Goal: Task Accomplishment & Management: Use online tool/utility

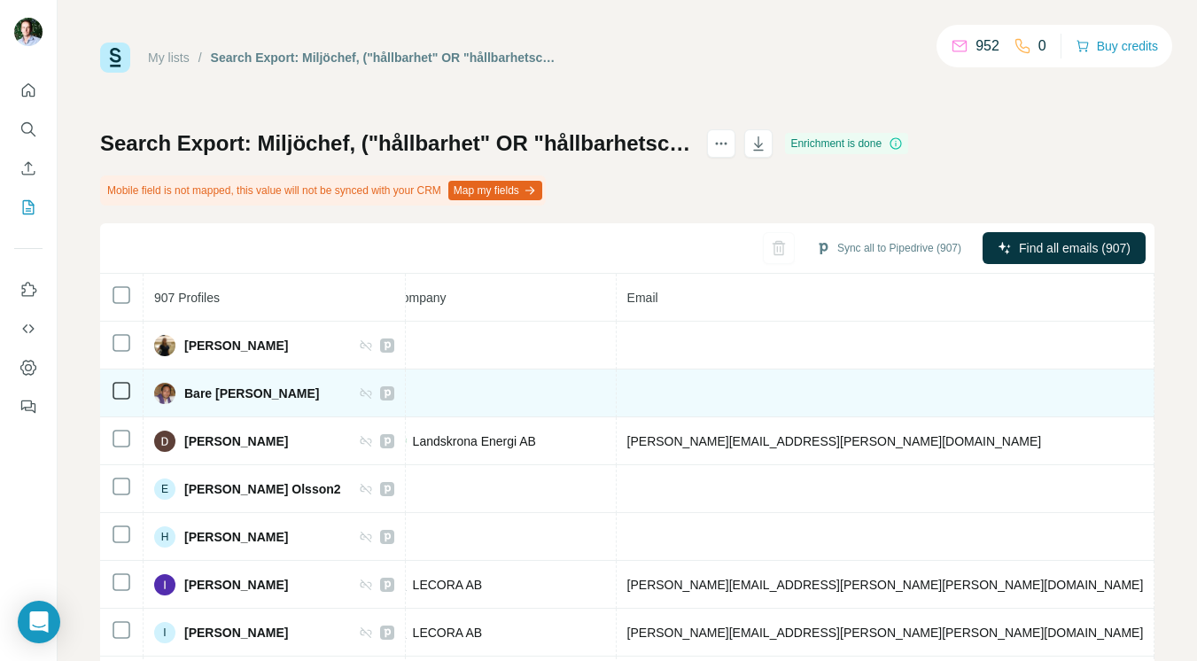
scroll to position [305, 466]
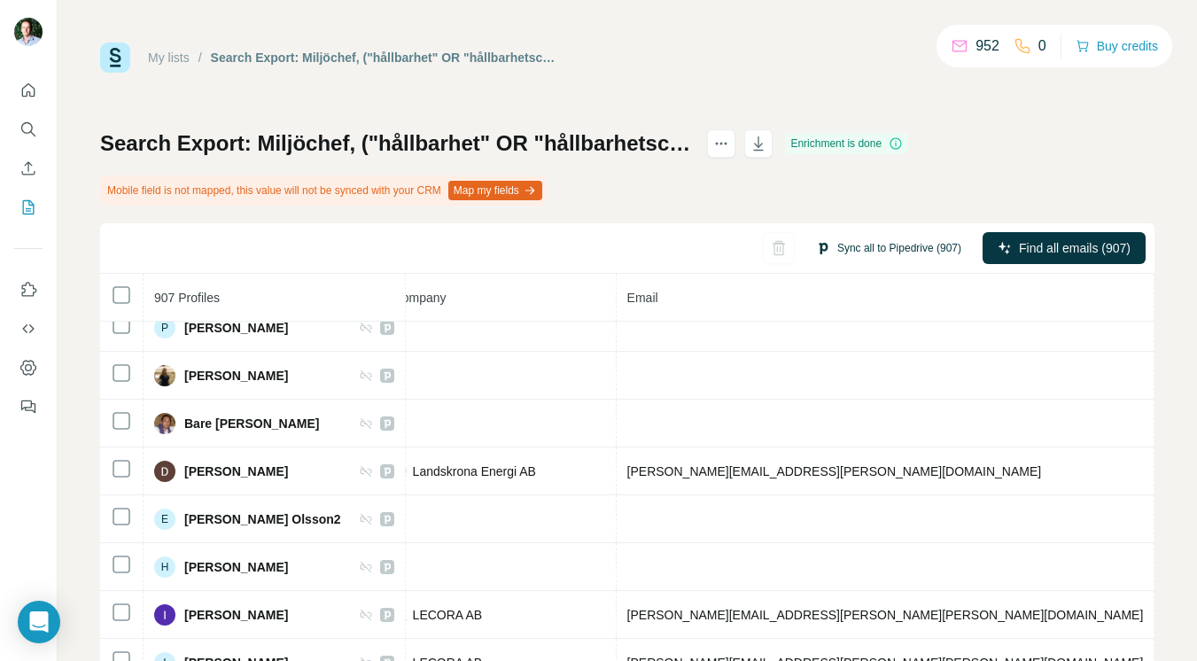
click at [841, 248] on button "Sync all to Pipedrive (907)" at bounding box center [888, 248] width 170 height 27
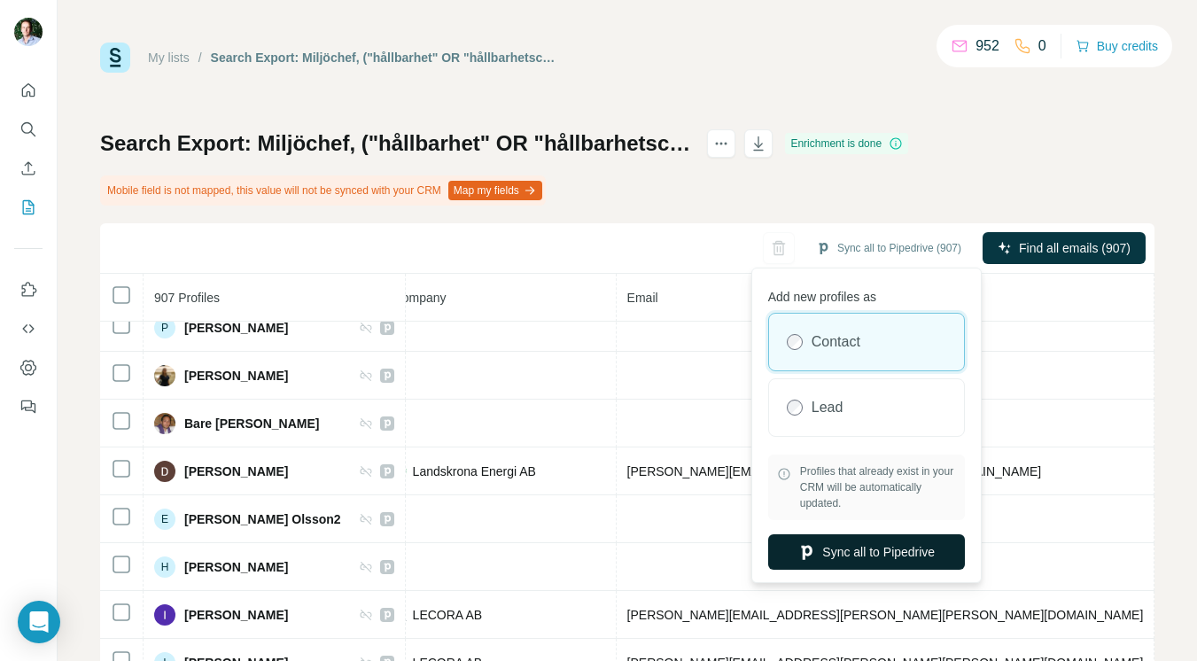
click at [871, 553] on button "Sync all to Pipedrive" at bounding box center [866, 551] width 197 height 35
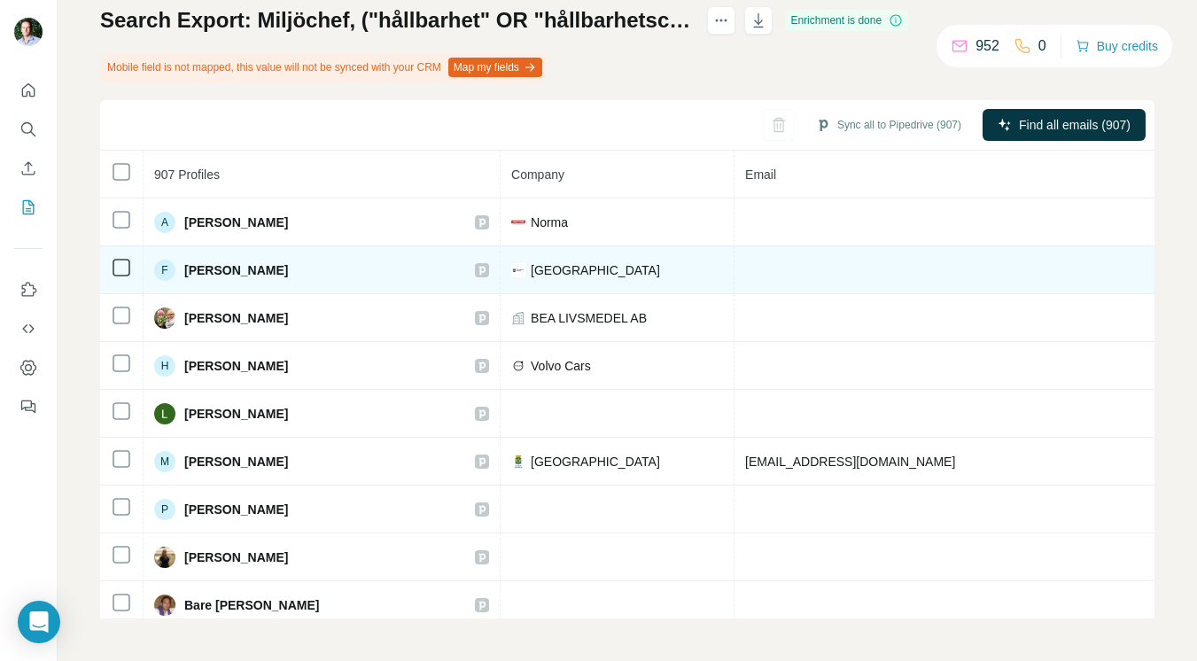
scroll to position [0, 0]
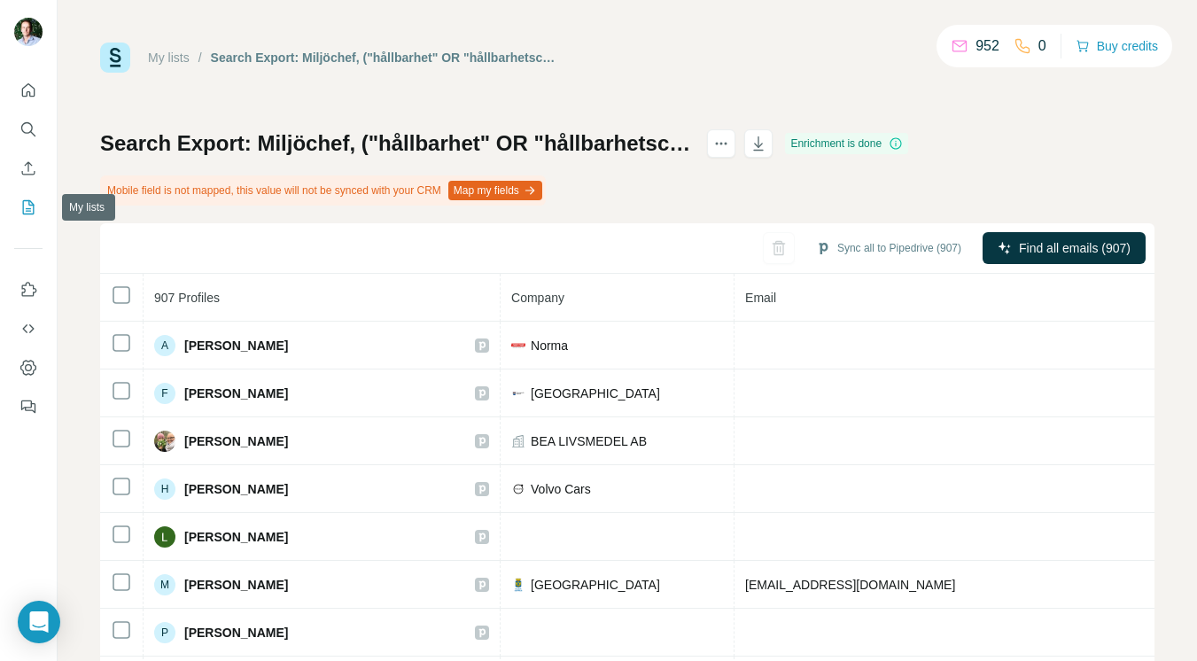
click at [26, 206] on icon "My lists" at bounding box center [28, 207] width 18 height 18
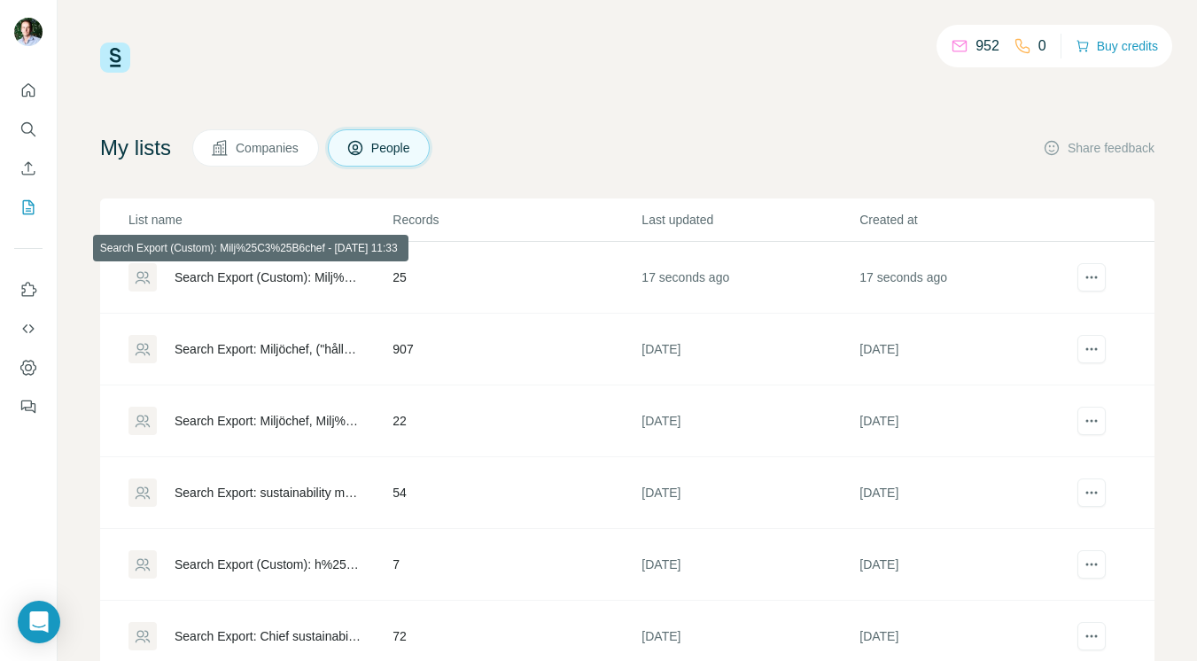
click at [273, 281] on div "Search Export (Custom): Milj%25C3%25B6chef - [DATE] 11:33" at bounding box center [269, 277] width 188 height 18
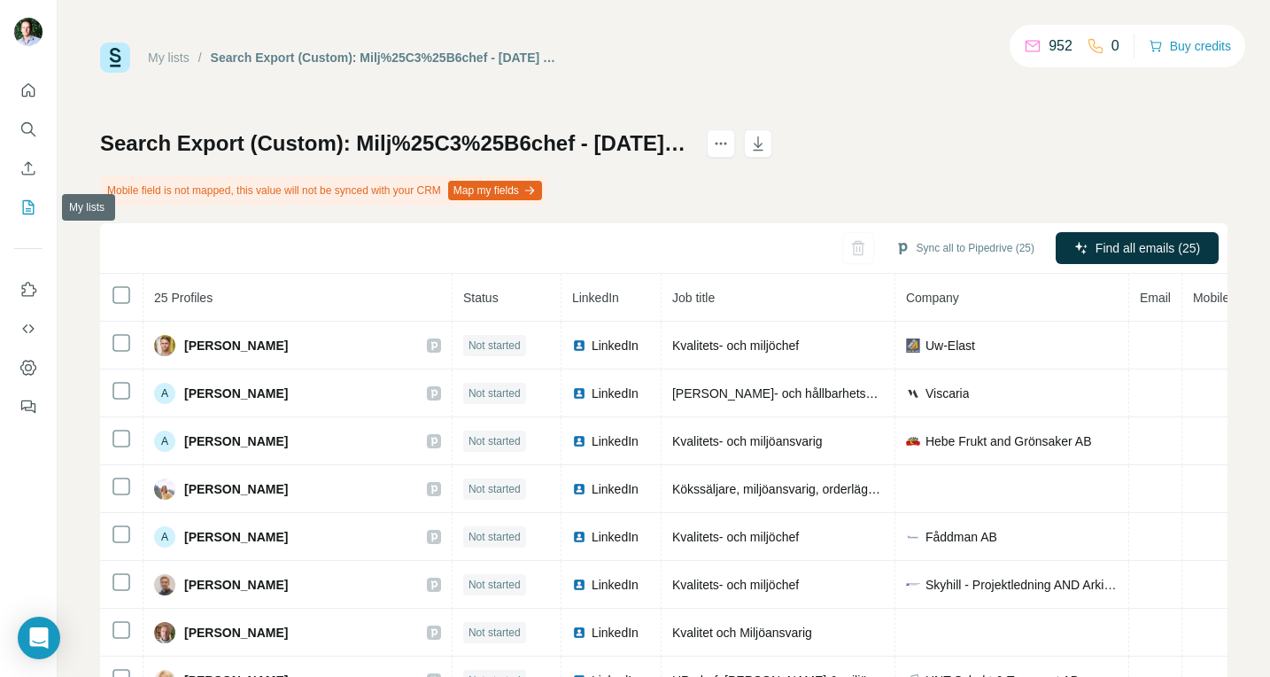
click at [32, 208] on icon "My lists" at bounding box center [28, 207] width 18 height 18
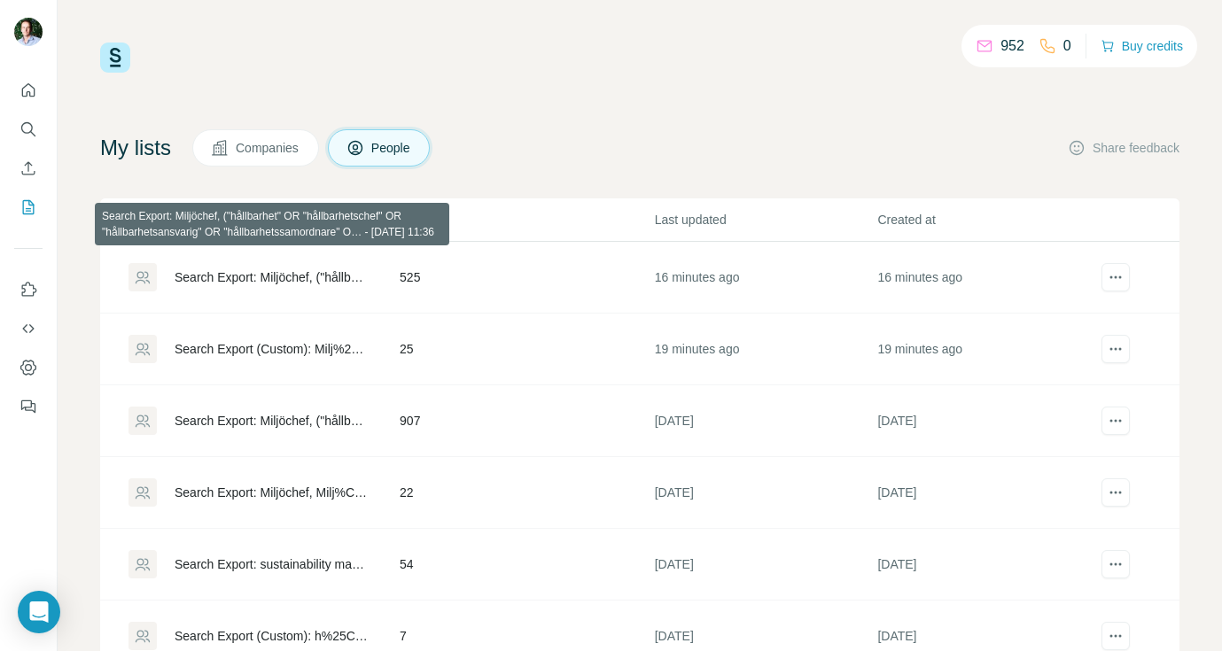
click at [316, 277] on div "Search Export: Miljöchef, ("hållbarhet" OR "hållbarhetschef" OR "hållbarhetsans…" at bounding box center [272, 277] width 195 height 18
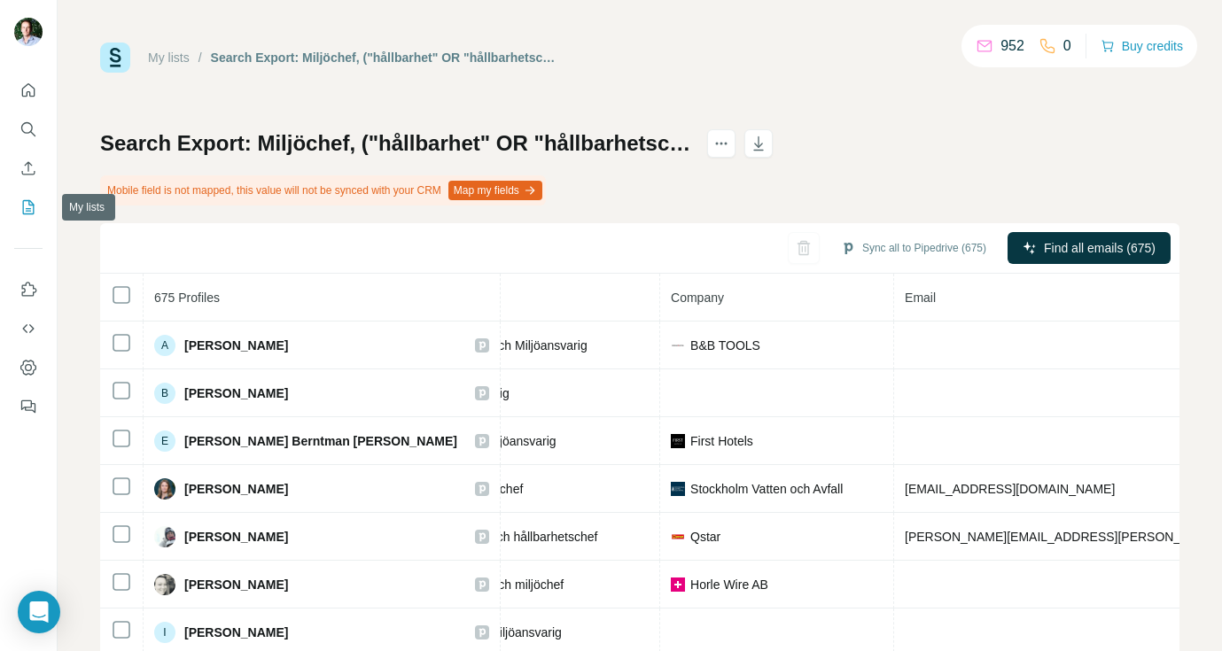
click at [30, 204] on icon "My lists" at bounding box center [30, 206] width 9 height 12
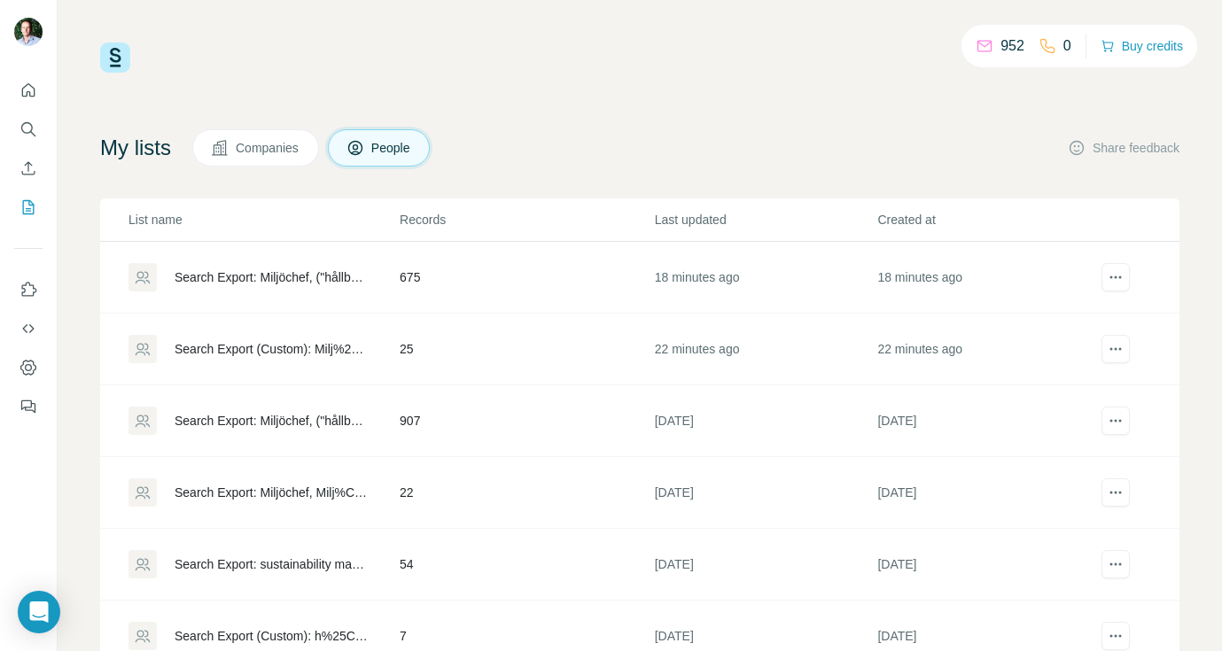
click at [315, 423] on div "Search Export: Miljöchef, ("hållbarhet" OR "hållbarhetschef" OR "hållbarhetsans…" at bounding box center [272, 421] width 195 height 18
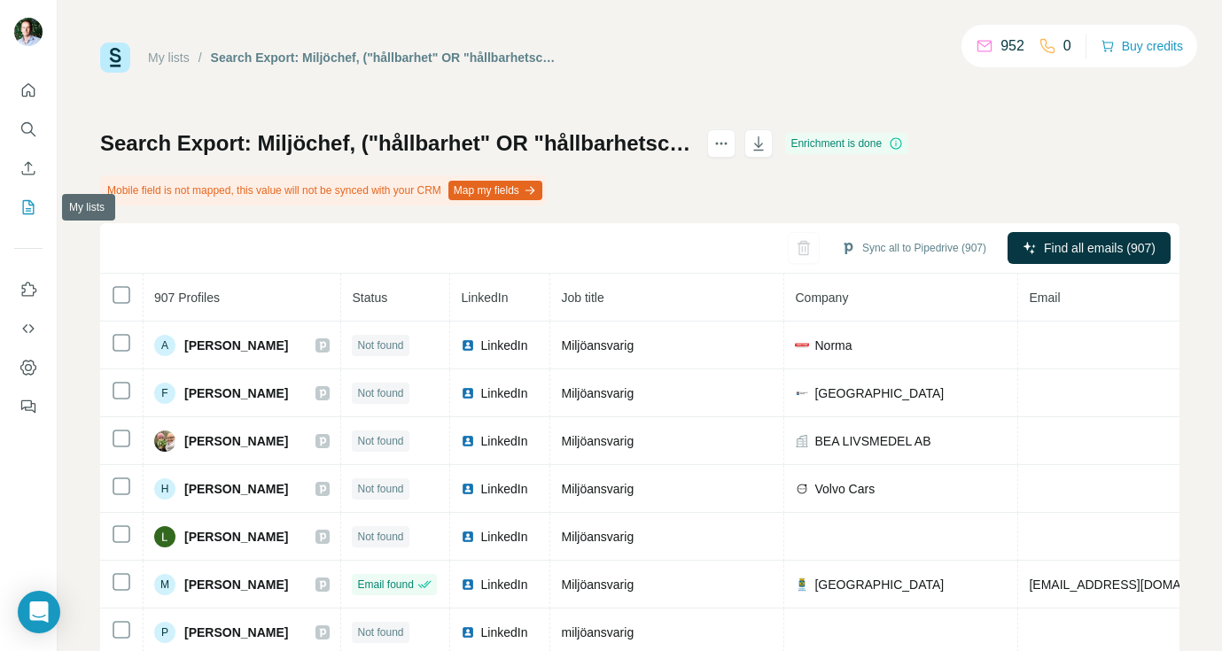
click at [28, 202] on icon "My lists" at bounding box center [30, 206] width 9 height 12
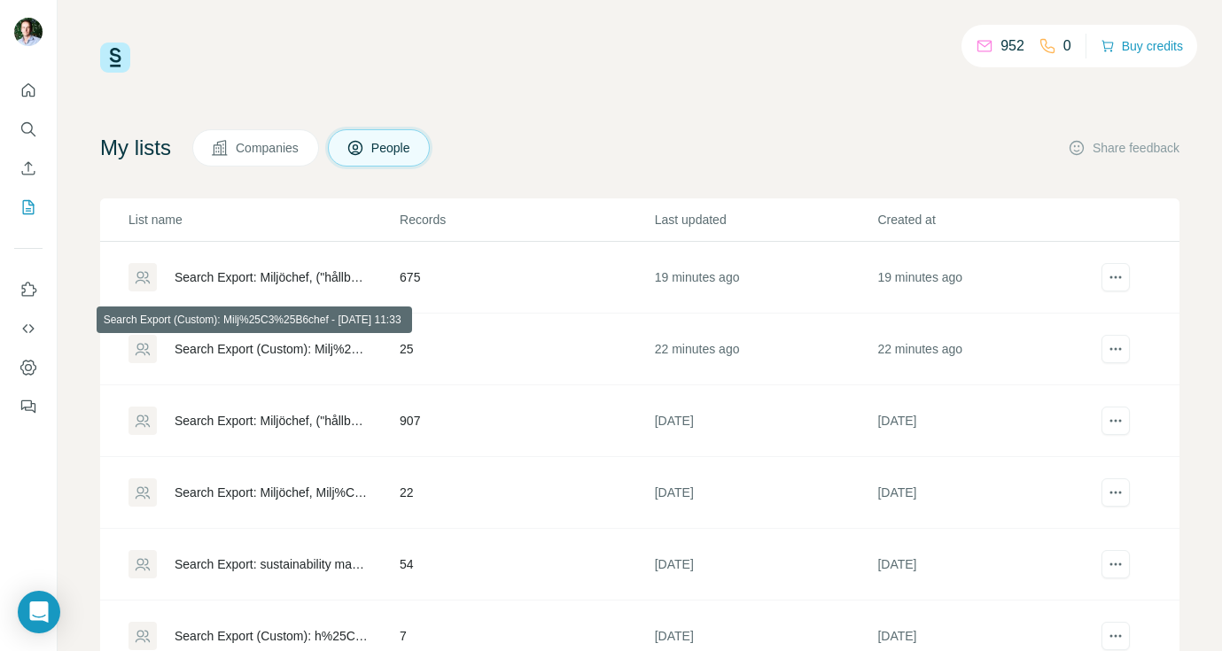
click at [364, 351] on div "Search Export (Custom): Milj%25C3%25B6chef - [DATE] 11:33" at bounding box center [272, 349] width 195 height 18
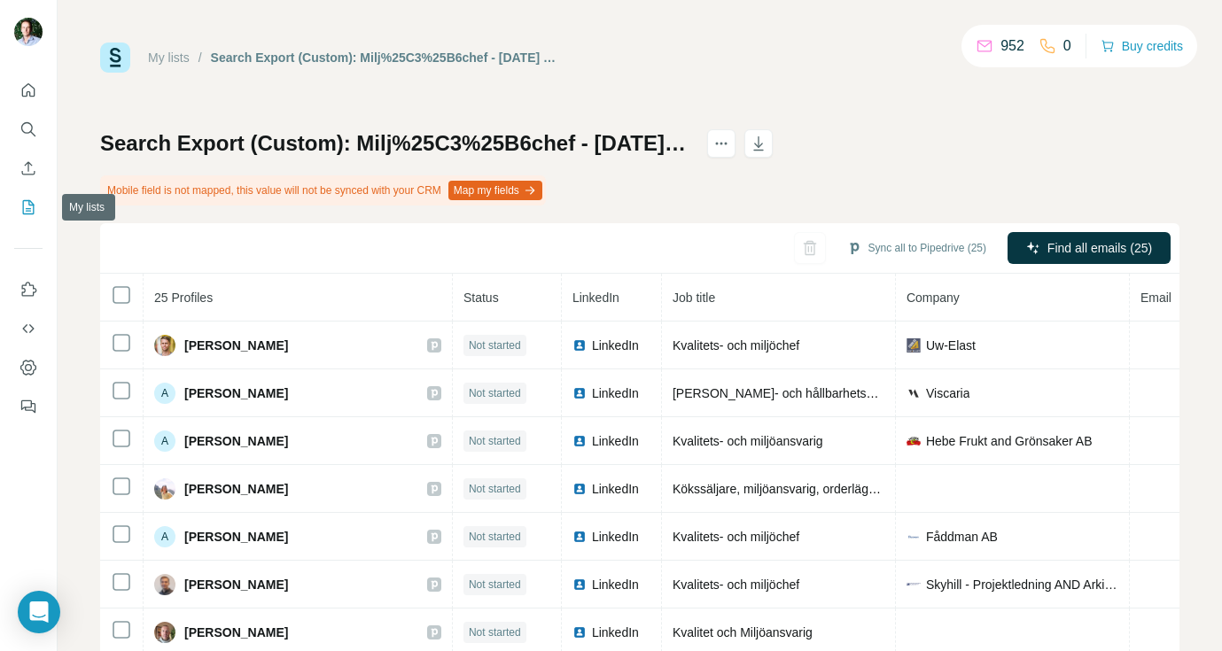
click at [32, 204] on icon "My lists" at bounding box center [28, 207] width 18 height 18
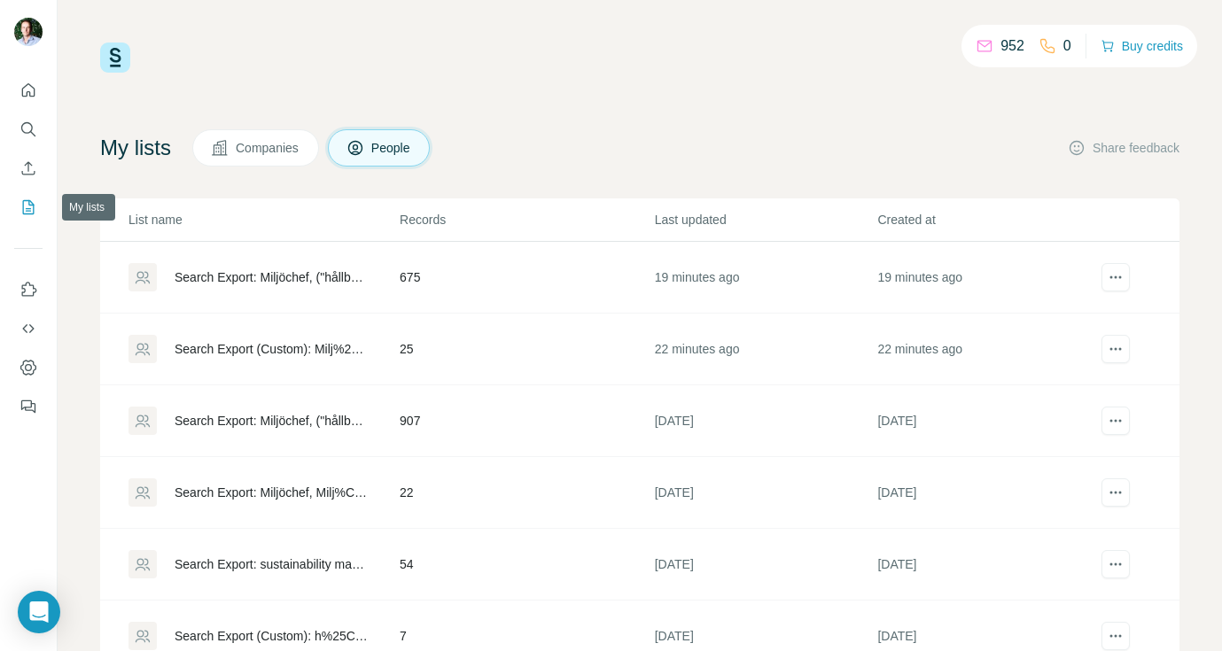
click at [27, 213] on icon "My lists" at bounding box center [28, 207] width 18 height 18
click at [27, 209] on icon "My lists" at bounding box center [28, 207] width 18 height 18
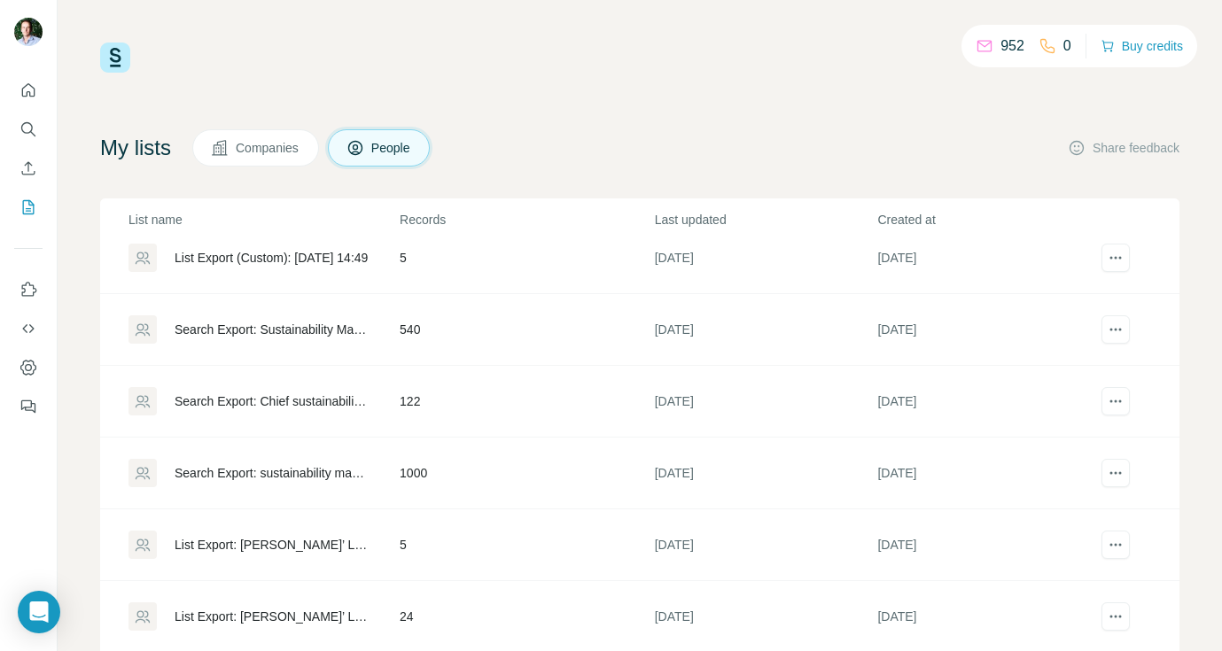
scroll to position [523, 0]
click at [349, 330] on div "Search Export: Sustainability Manager, [GEOGRAPHIC_DATA] - [DATE] 14:32" at bounding box center [272, 329] width 195 height 18
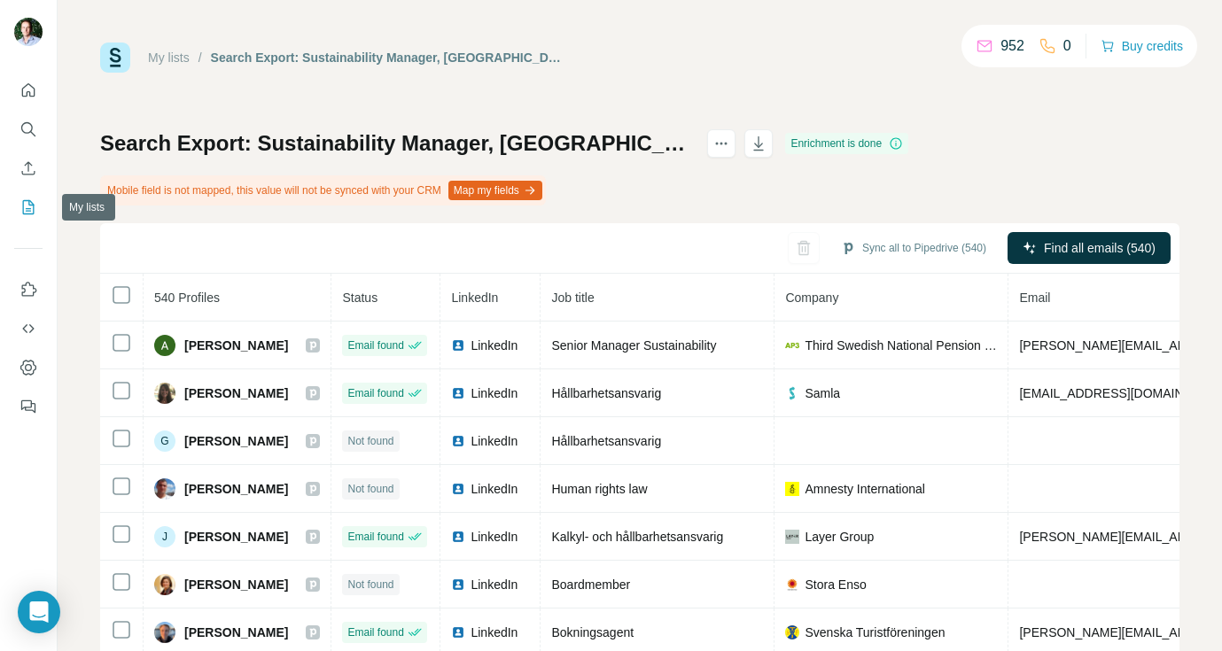
click at [26, 206] on icon "My lists" at bounding box center [28, 207] width 18 height 18
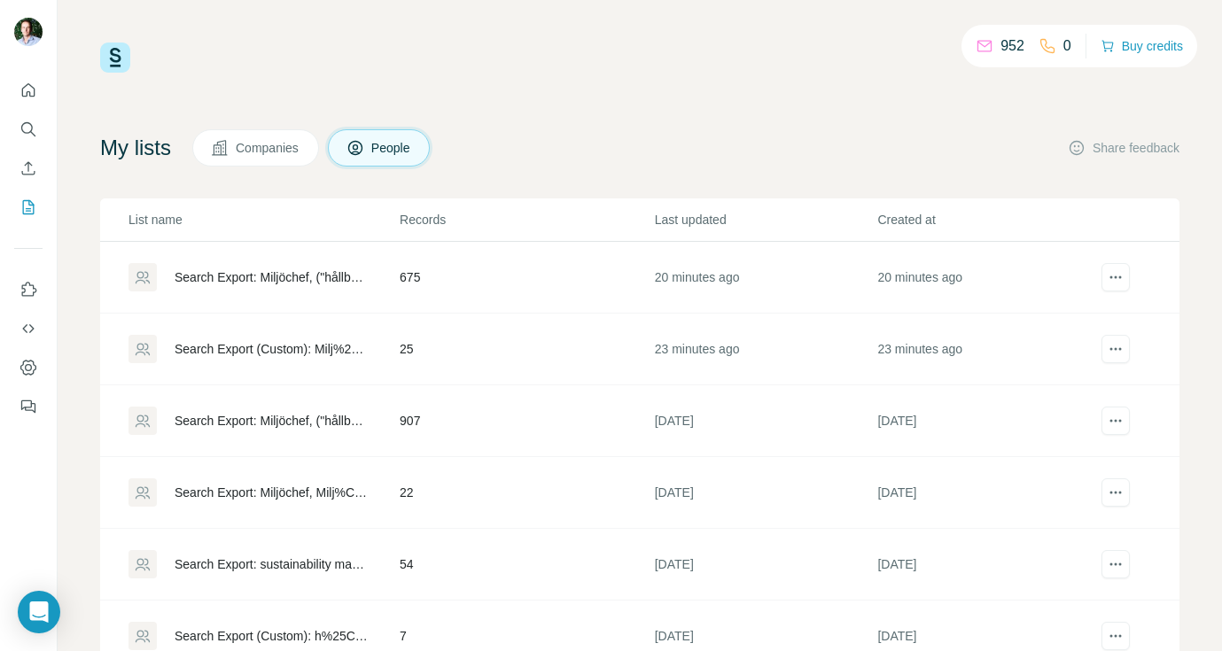
click at [314, 273] on div "Search Export: Miljöchef, ("hållbarhet" OR "hållbarhetschef" OR "hållbarhetsans…" at bounding box center [272, 277] width 195 height 18
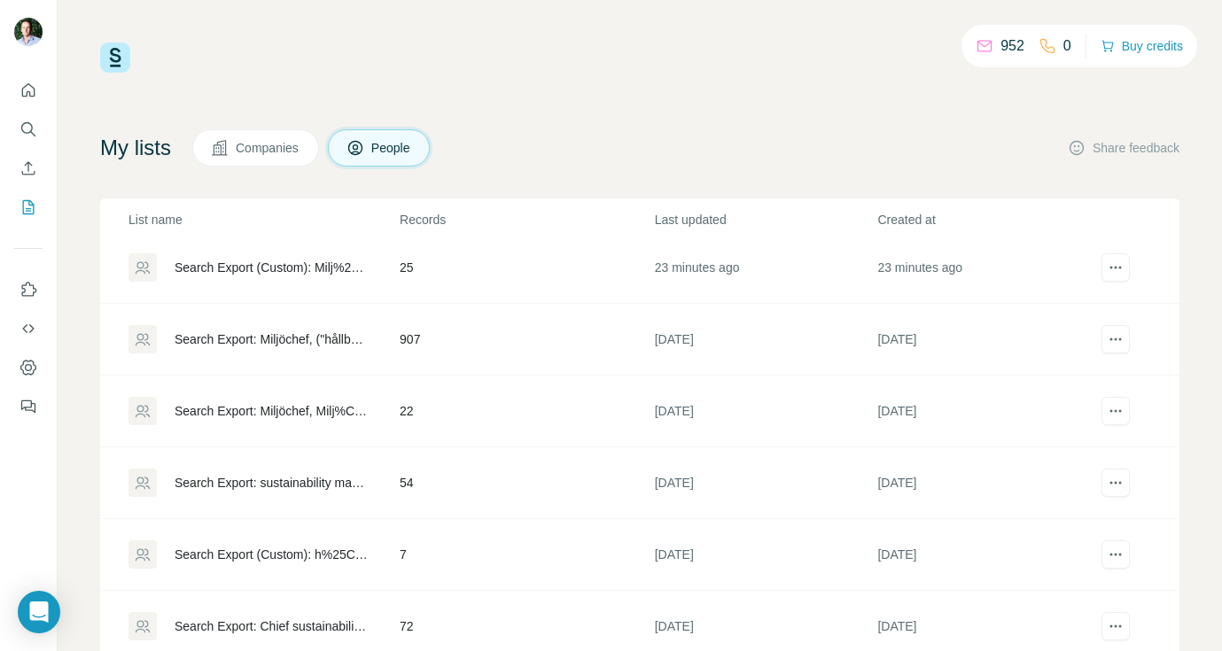
scroll to position [89, 0]
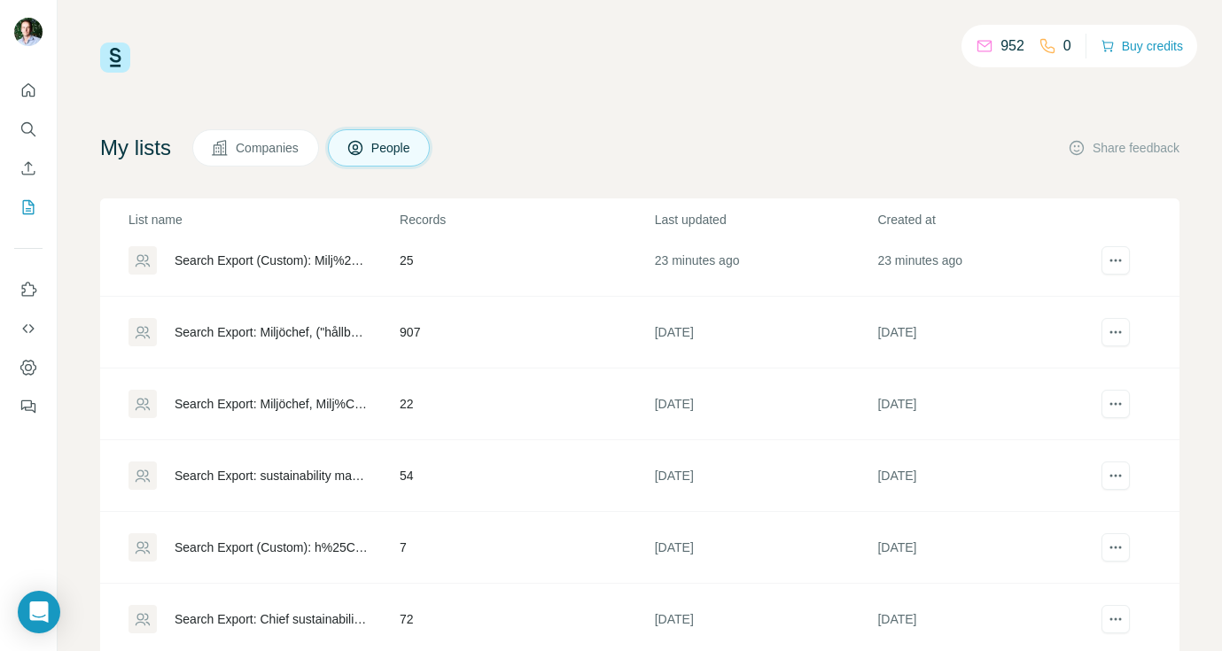
click at [322, 331] on div "Search Export: Miljöchef, ("hållbarhet" OR "hållbarhetschef" OR "hållbarhetsans…" at bounding box center [272, 332] width 195 height 18
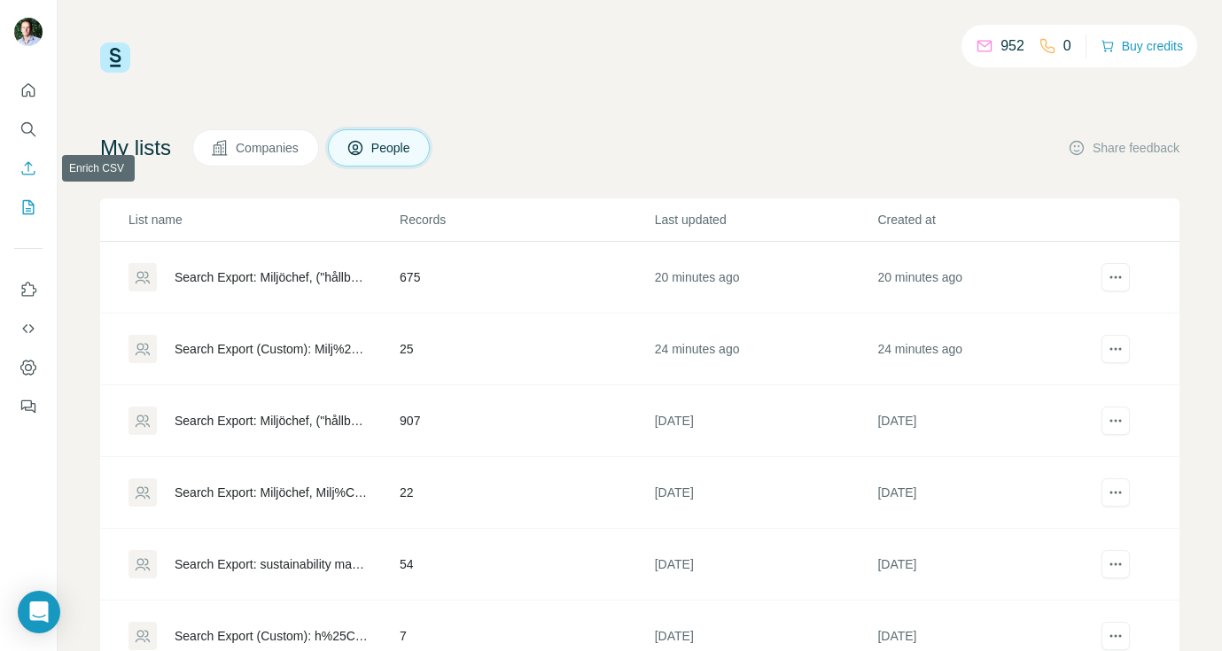
click at [30, 167] on icon "Enrich CSV" at bounding box center [28, 168] width 18 height 18
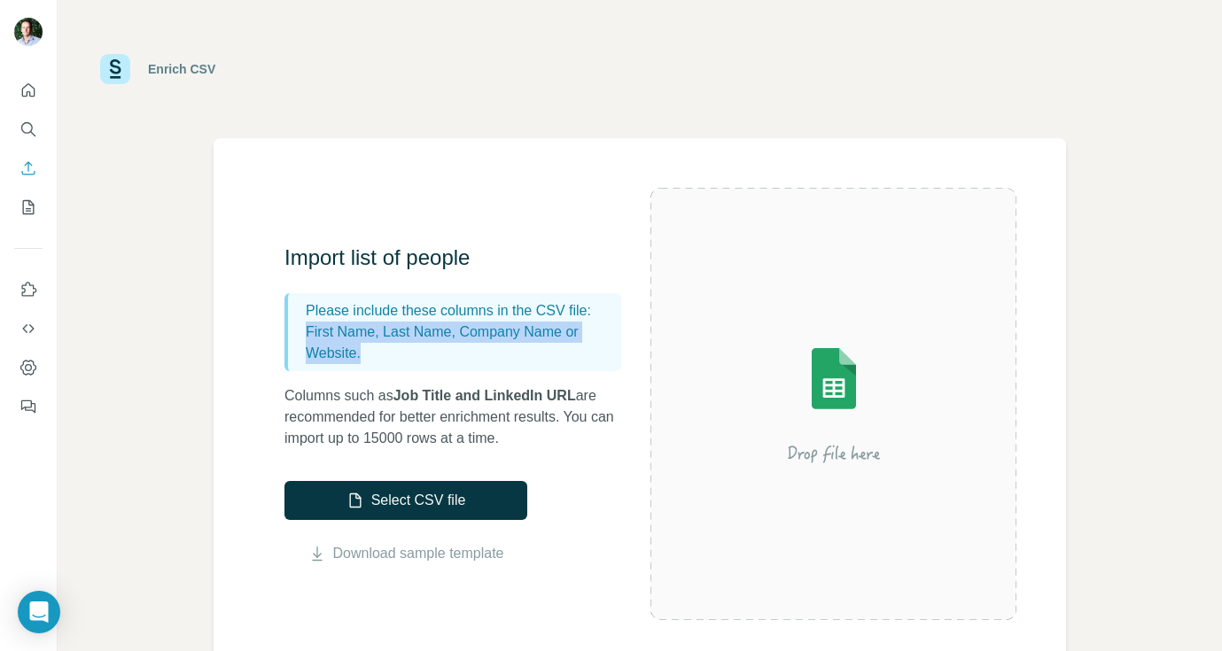
drag, startPoint x: 306, startPoint y: 334, endPoint x: 573, endPoint y: 349, distance: 267.0
click at [573, 349] on p "First Name, Last Name, Company Name or Website." at bounding box center [460, 343] width 308 height 43
click at [578, 275] on div "Import list of people Please include these columns in the CSV file: First Name,…" at bounding box center [461, 347] width 354 height 206
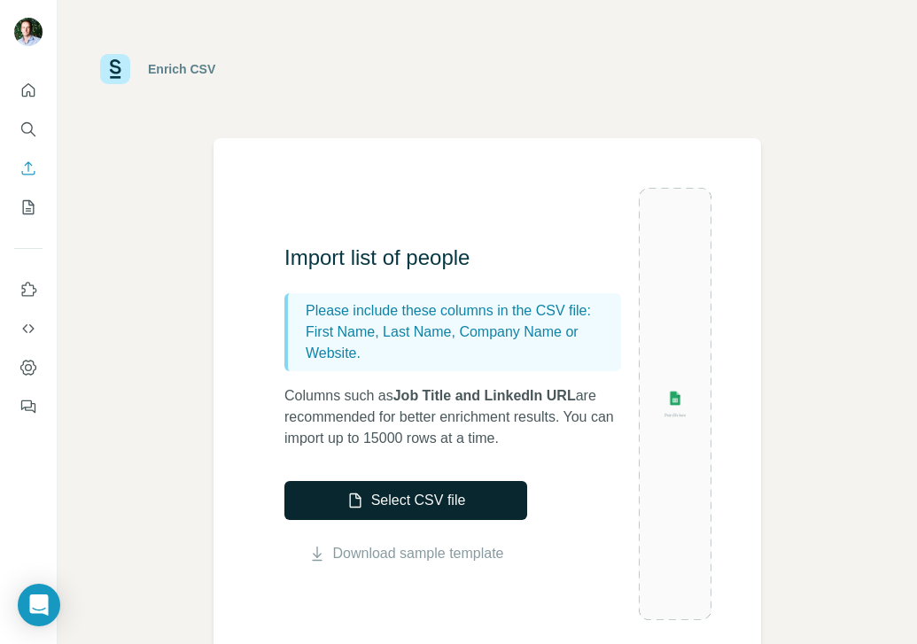
click at [418, 500] on button "Select CSV file" at bounding box center [405, 500] width 243 height 39
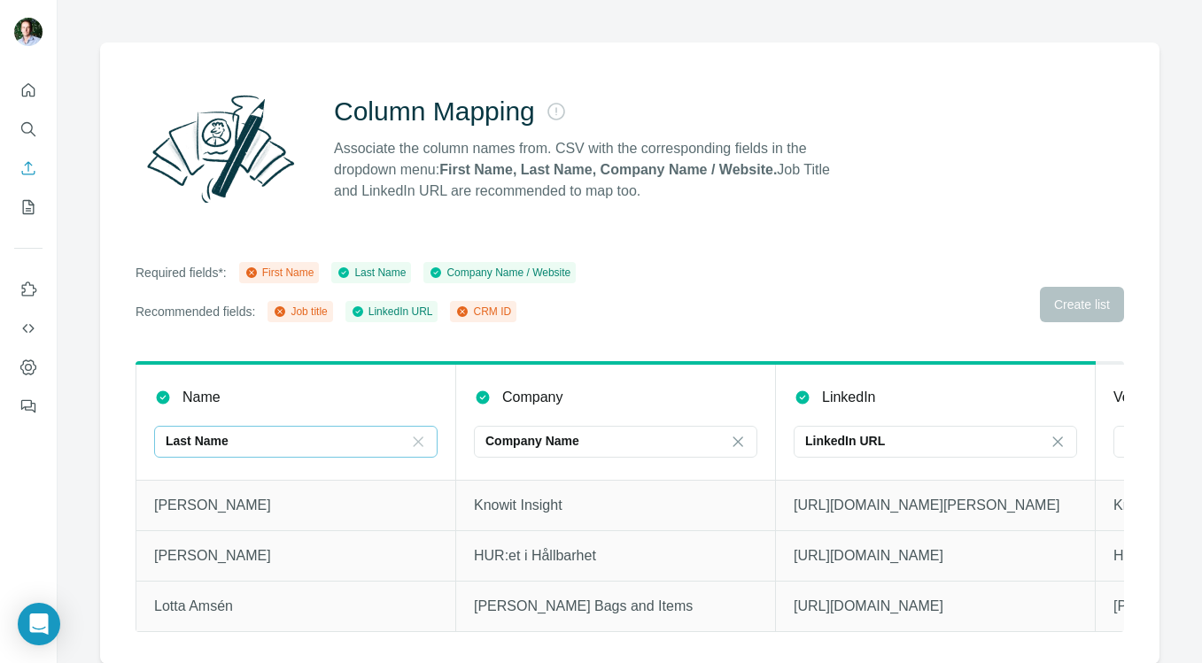
click at [416, 440] on icon at bounding box center [419, 442] width 10 height 10
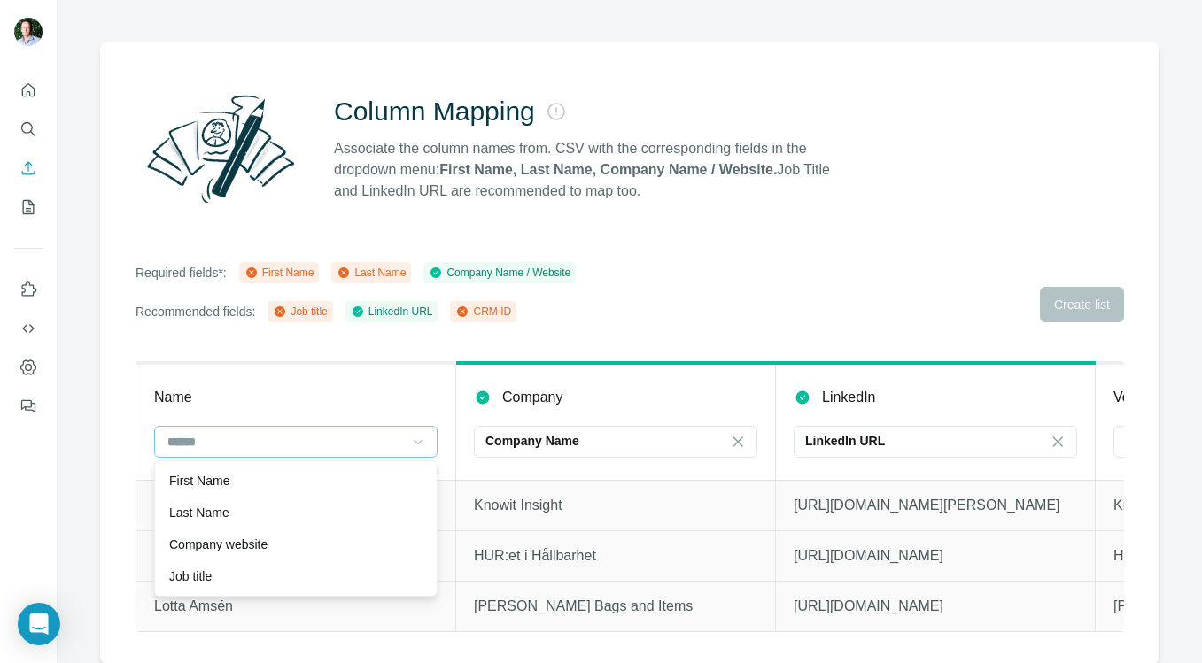
click at [454, 351] on div "Column Mapping Associate the column names from. CSV with the corresponding fiel…" at bounding box center [629, 354] width 1059 height 622
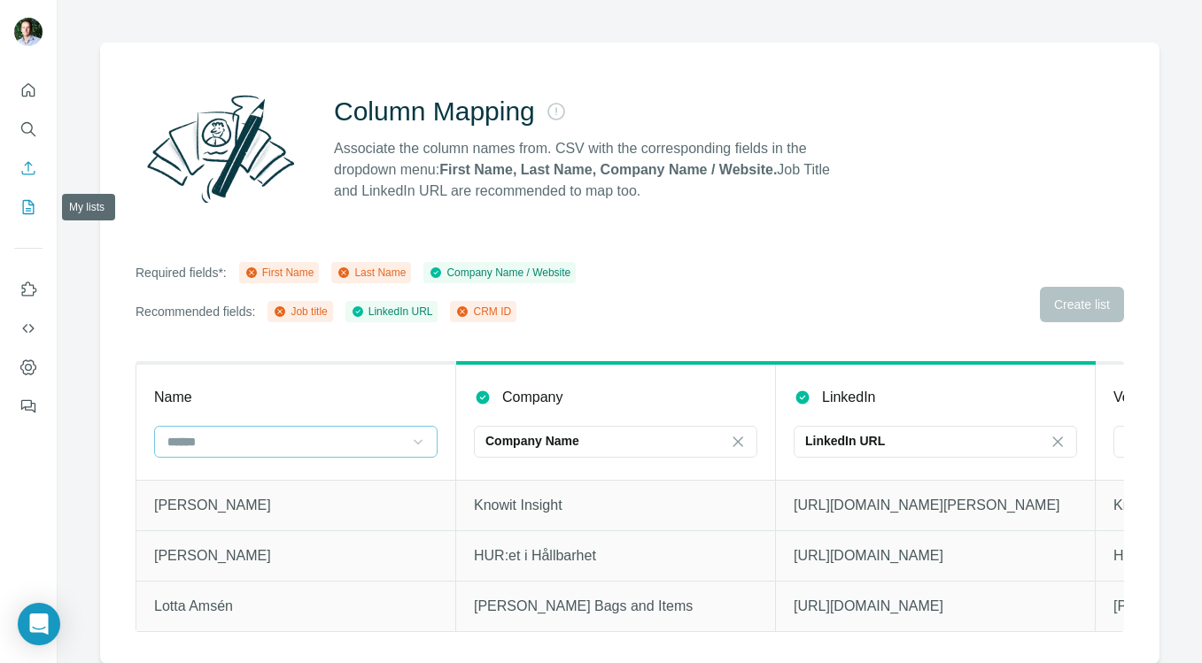
click at [27, 206] on icon "My lists" at bounding box center [28, 207] width 18 height 18
